Goal: Transaction & Acquisition: Purchase product/service

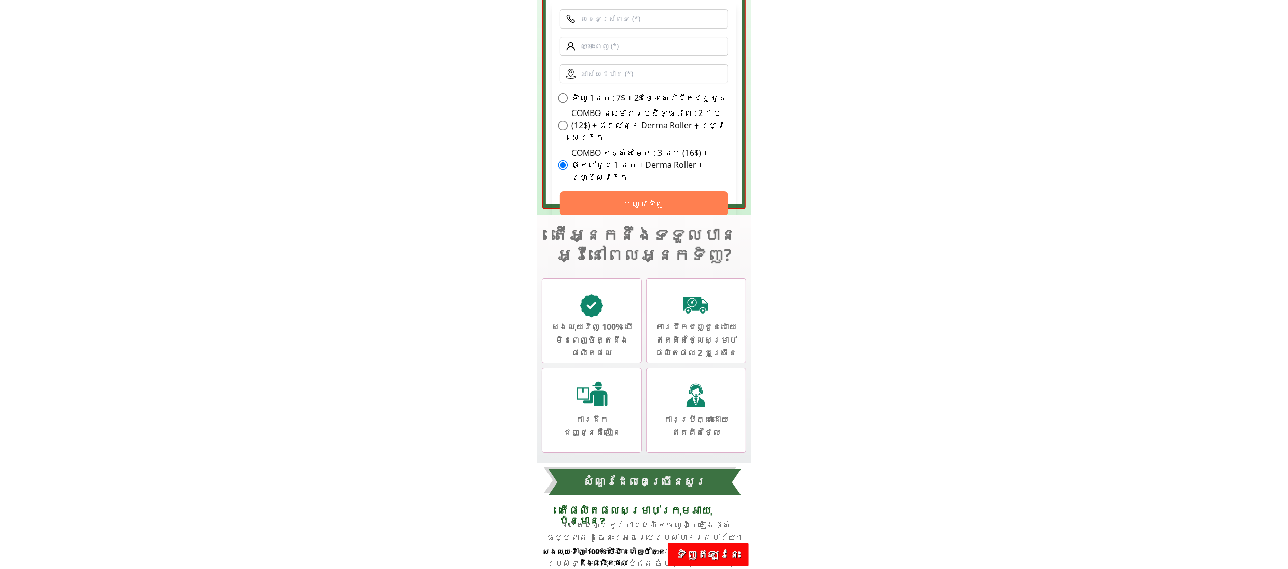
scroll to position [3347, 0]
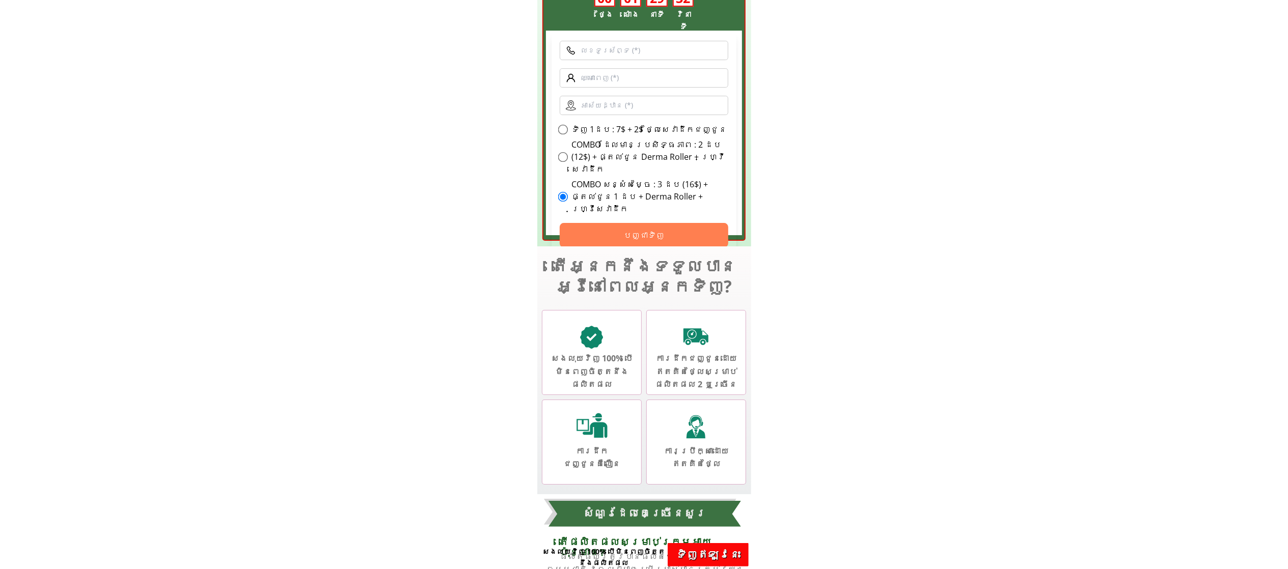
drag, startPoint x: 561, startPoint y: 126, endPoint x: 704, endPoint y: 148, distance: 144.2
click at [704, 148] on div "ទិញ 3 ថែម 1 : 39$ + ហ្វ្រីសេវាដឹក ទិញ 1ដប : 7$ + 2$ ថ្លៃ​សេវា​ដឹកជញ្ជូន COMBO ដ…" at bounding box center [644, 169] width 169 height 92
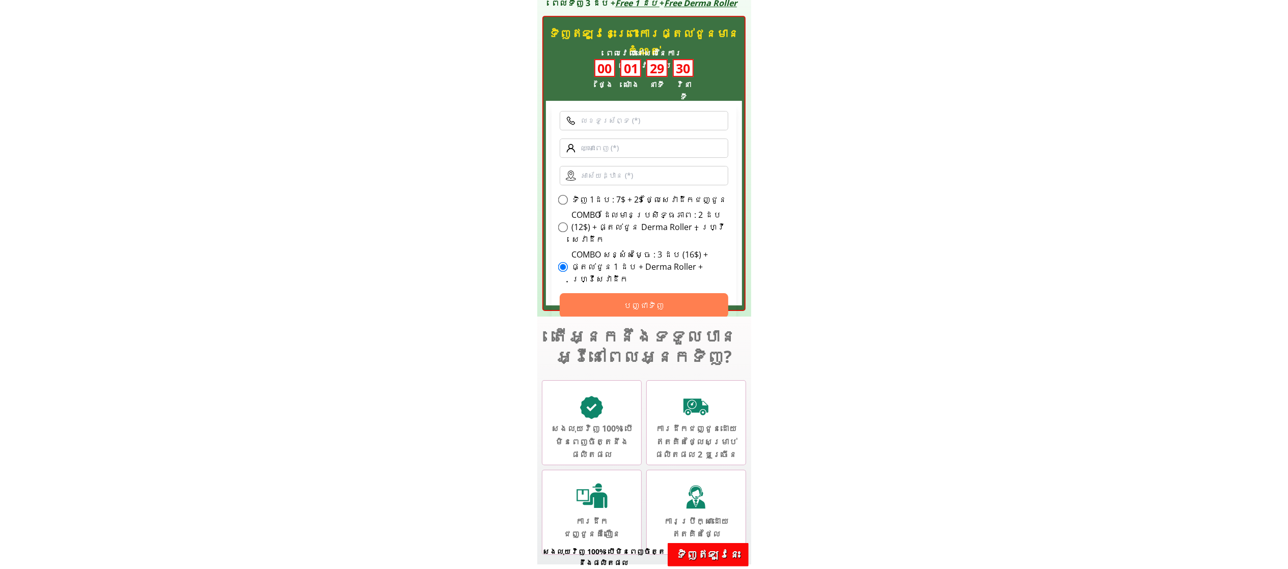
scroll to position [3245, 0]
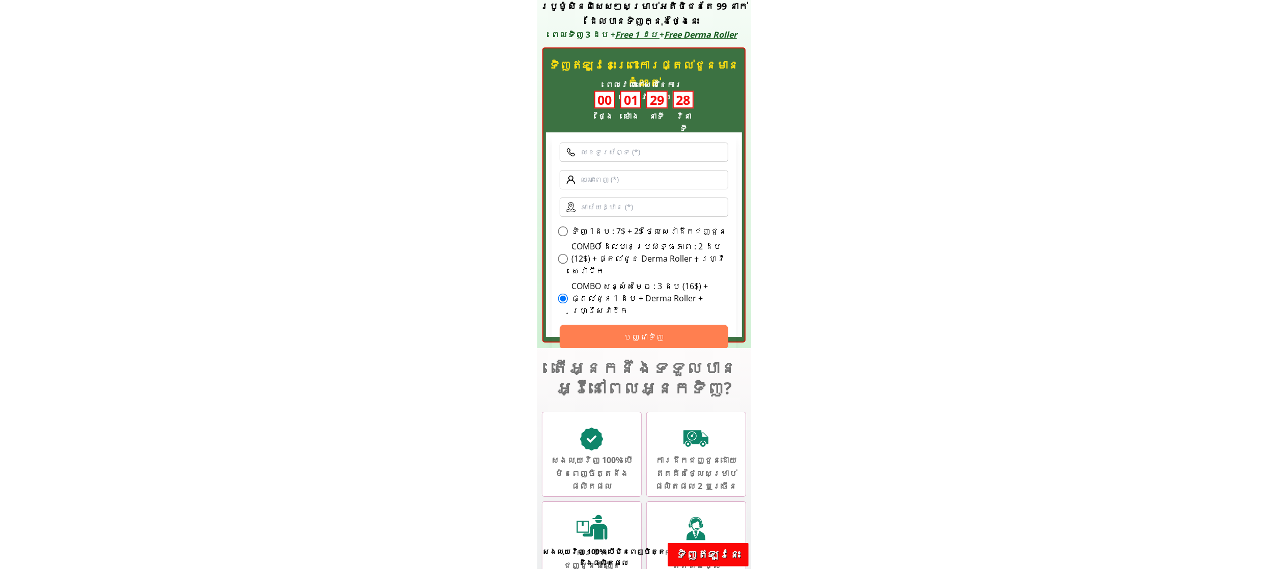
drag, startPoint x: 561, startPoint y: 228, endPoint x: 706, endPoint y: 262, distance: 149.0
click at [706, 262] on div "ទិញ 3 ថែម 1 : 39$ + ហ្វ្រីសេវាដឹក ទិញ 1ដប : 7$ + 2$ ថ្លៃ​សេវា​ដឹកជញ្ជូន COMBO ដ…" at bounding box center [644, 271] width 169 height 92
drag, startPoint x: 561, startPoint y: 231, endPoint x: 677, endPoint y: 266, distance: 121.7
click at [677, 266] on div "ទិញ 3 ថែម 1 : 39$ + ហ្វ្រីសេវាដឹក ទិញ 1ដប : 7$ + 2$ ថ្លៃ​សេវា​ដឹកជញ្ជូន COMBO ដ…" at bounding box center [644, 271] width 169 height 92
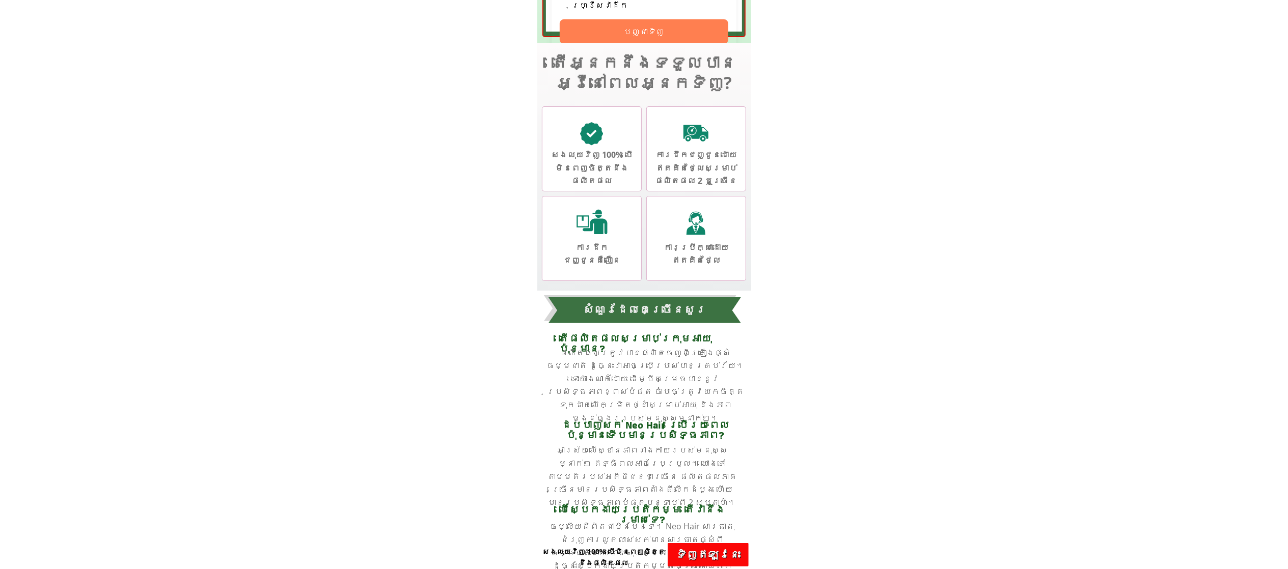
scroll to position [3347, 0]
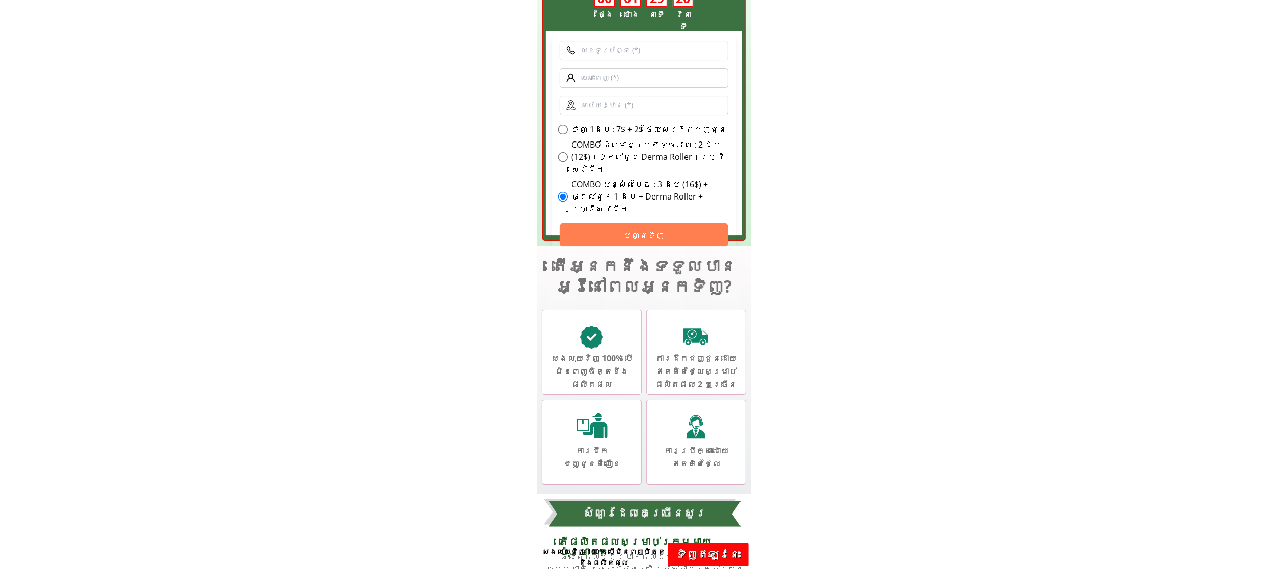
drag, startPoint x: 559, startPoint y: 127, endPoint x: 737, endPoint y: 152, distance: 179.9
click at [737, 152] on div "ទិញឥឡូវនេះព្រោះការផ្តល់ជូនមានកំណត់ ទិញ 3 ថែម 1 : 39$ + ហ្វ្រីសេវាដឹក ទិញ 1ដប : …" at bounding box center [644, 26] width 214 height 442
click at [704, 132] on div "ទិញ 1ដប : 7$ + 2$ ថ្លៃ​សេវា​ដឹកជញ្ជូន" at bounding box center [644, 129] width 169 height 12
click at [703, 130] on div "ទិញ 1ដប : 7$ + 2$ ថ្លៃ​សេវា​ដឹកជញ្ជូន" at bounding box center [644, 129] width 169 height 12
click at [703, 129] on div "ទិញ 1ដប : 7$ + 2$ ថ្លៃ​សេវា​ដឹកជញ្ជូន" at bounding box center [644, 129] width 169 height 12
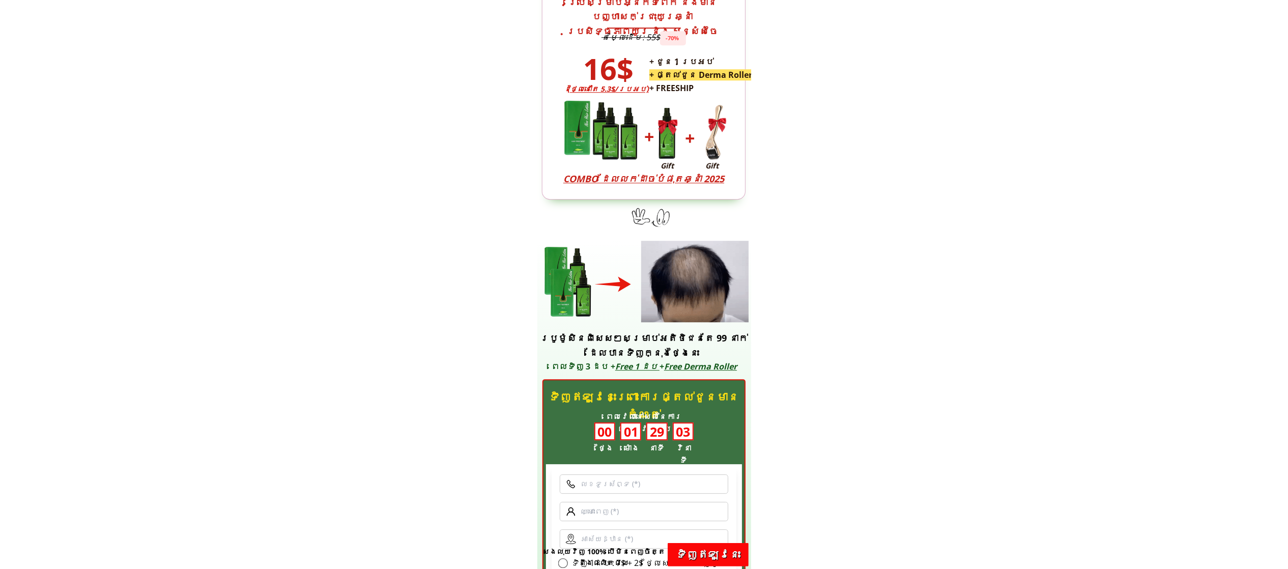
scroll to position [3131, 0]
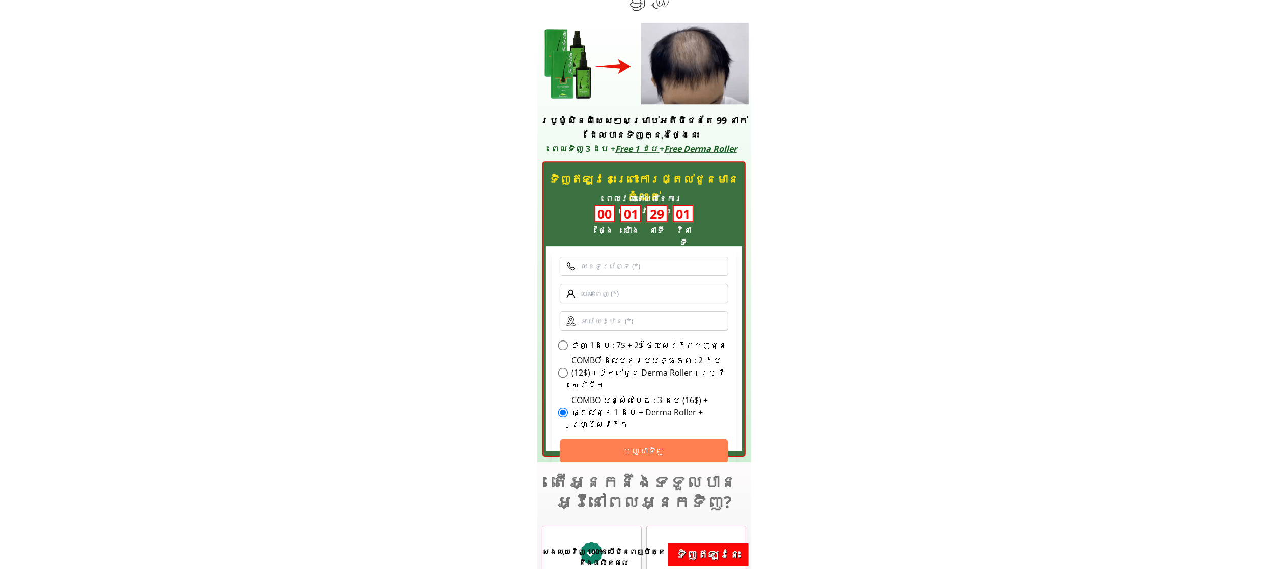
click at [709, 352] on div "ទិញ 3 ថែម 1 : 39$ + ហ្វ្រីសេវាដឹក ទិញ 1ដប : 7$ + 2$ ថ្លៃ​សេវា​ដឹកជញ្ជូន COMBO ដ…" at bounding box center [644, 385] width 169 height 92
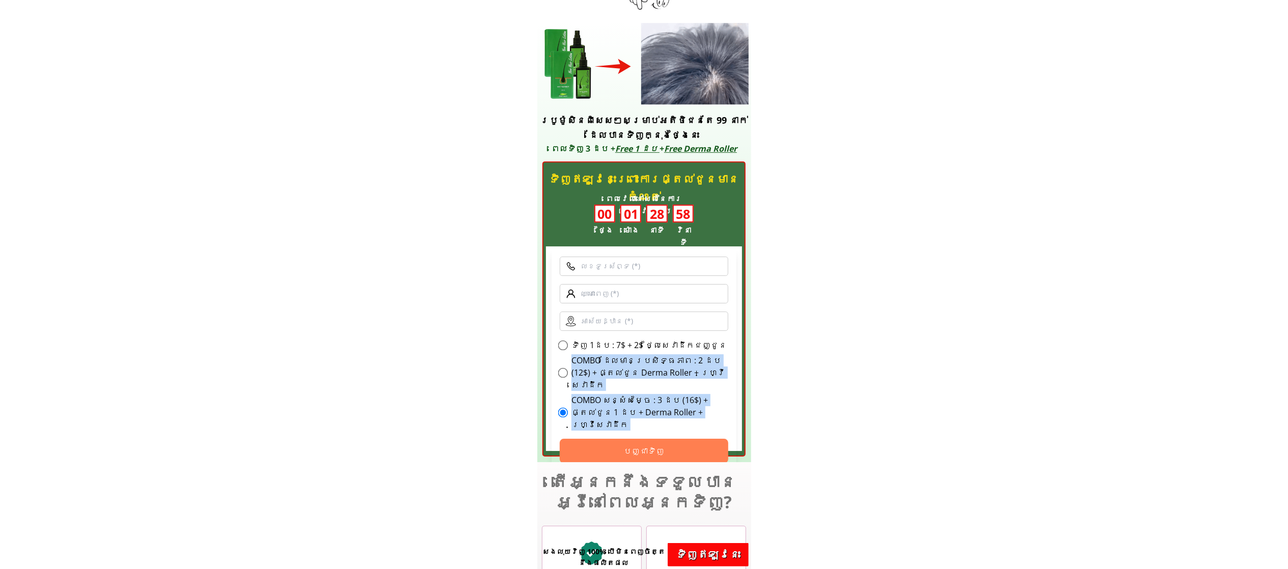
drag, startPoint x: 709, startPoint y: 352, endPoint x: 569, endPoint y: 410, distance: 151.1
click at [569, 410] on form "ទិញ 3 ថែម 1 : 39$ + ហ្វ្រីសេវាដឹក ទិញ 1ដប : 7$ + 2$ ថ្លៃ​សេវា​ដឹកជញ្ជូន COMBO ដ…" at bounding box center [644, 360] width 185 height 223
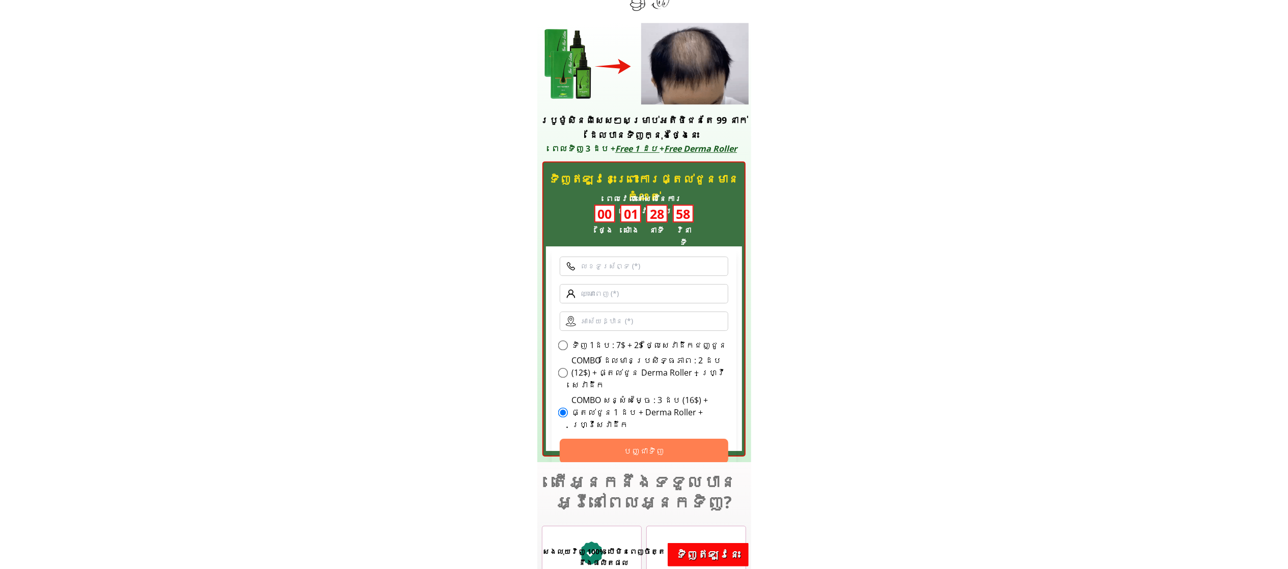
click at [580, 346] on label "ទិញ 1ដប : 7$ + 2$ ថ្លៃ​សេវា​ដឹកជញ្ជូន" at bounding box center [649, 345] width 156 height 12
click at [568, 346] on input "ទិញ 1ដប : 7$ + 2$ ថ្លៃ​សេវា​ដឹកជញ្ជូន" at bounding box center [563, 346] width 10 height 10
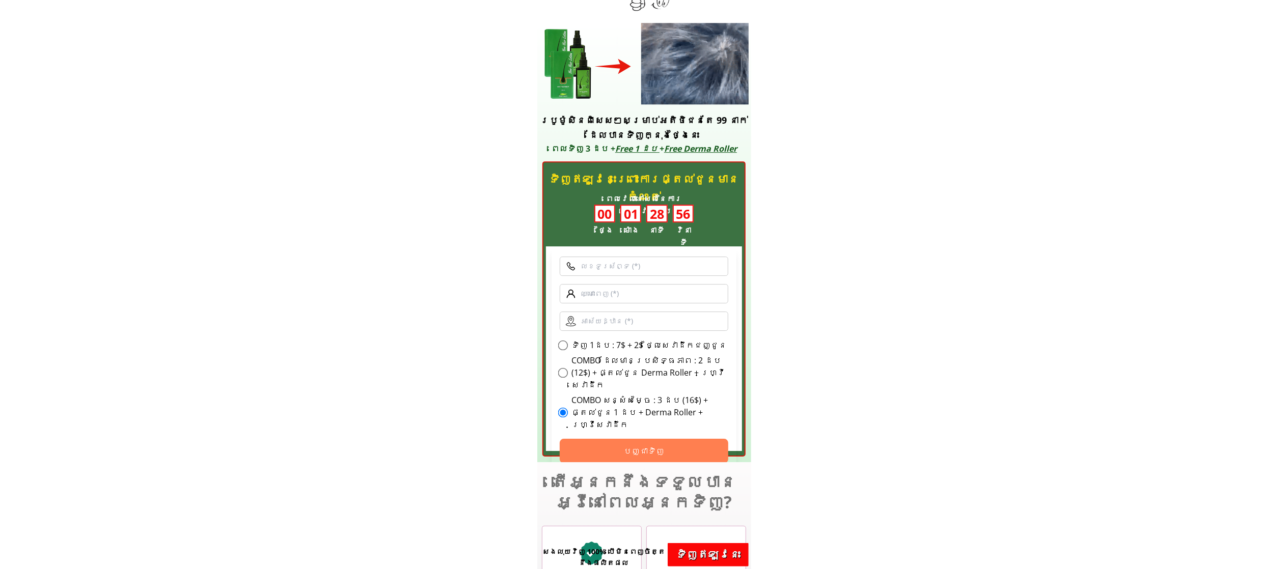
radio input "true"
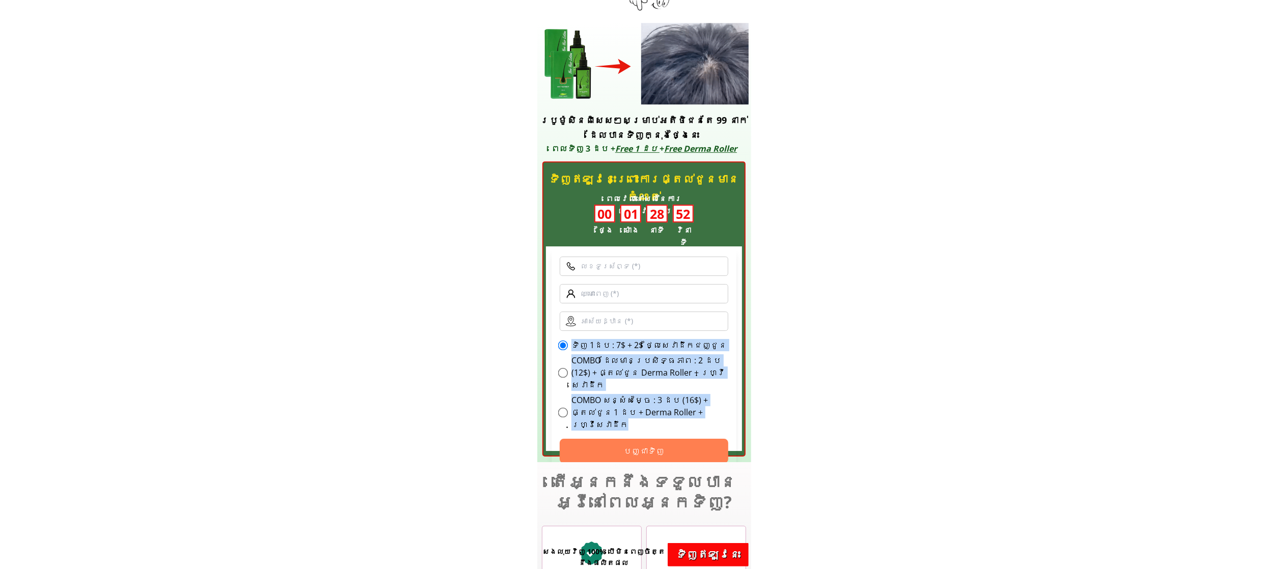
drag, startPoint x: 573, startPoint y: 344, endPoint x: 724, endPoint y: 401, distance: 161.7
click at [724, 401] on div "ទិញ 3 ថែម 1 : 39$ + ហ្វ្រីសេវាដឹក ទិញ 1ដប : 7$ + 2$ ថ្លៃ​សេវា​ដឹកជញ្ជូន COMBO ដ…" at bounding box center [644, 385] width 169 height 92
copy div "ទិញ 1ដប : 7$ + 2$ ថ្លៃ​សេវា​ដឹកជញ្ជូន COMBO ដែលមានប្រសិទ្ធភាព : 2 ដប (12$) + ផ្…"
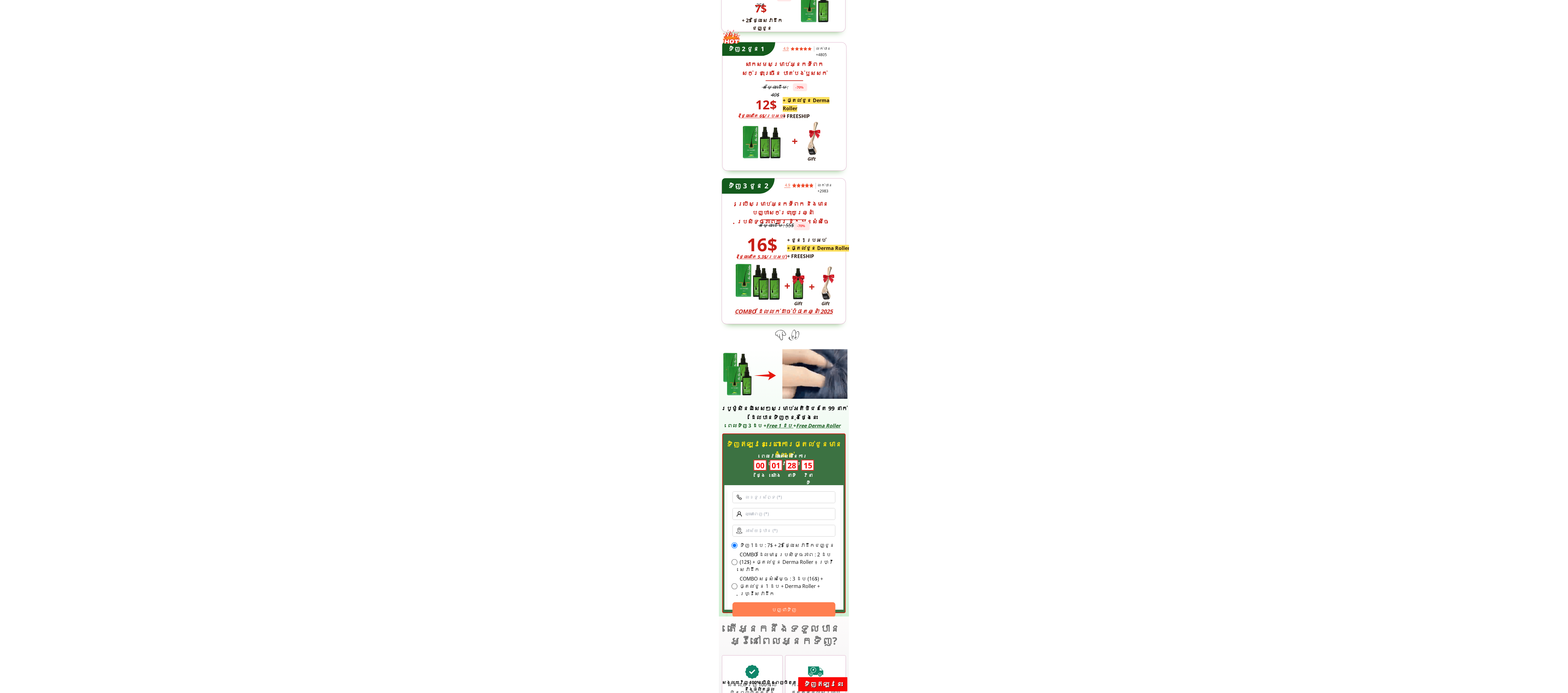
scroll to position [1431, 0]
